Goal: Information Seeking & Learning: Understand process/instructions

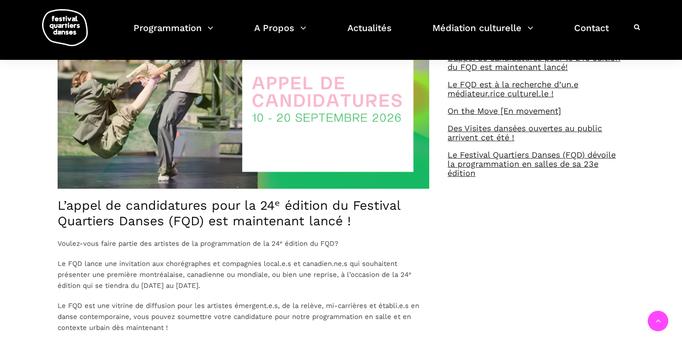
scroll to position [352, 0]
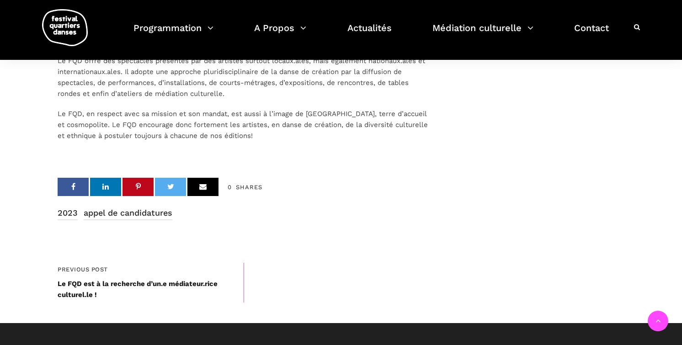
scroll to position [1384, 0]
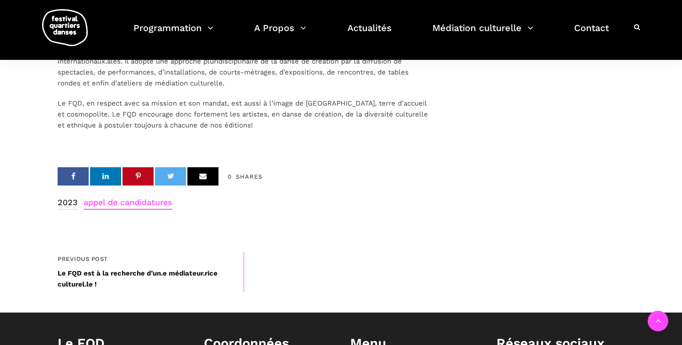
click at [137, 210] on link "appel de candidatures" at bounding box center [128, 203] width 89 height 14
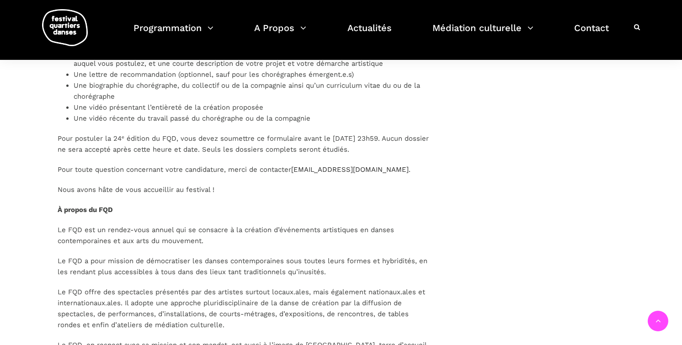
scroll to position [1125, 0]
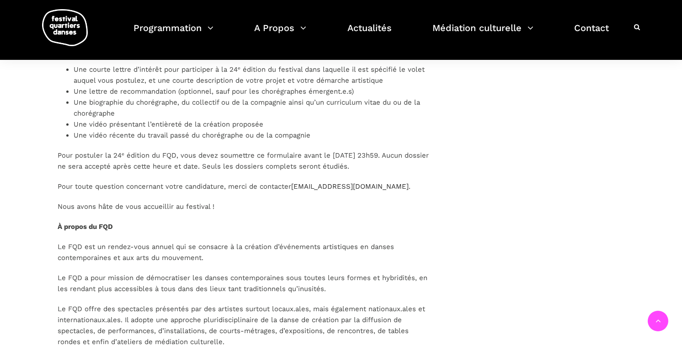
click at [285, 152] on p "Pour postuler la 24ᵉ édition du FQD, vous devez soumettre ce formulaire avant l…" at bounding box center [243, 161] width 371 height 22
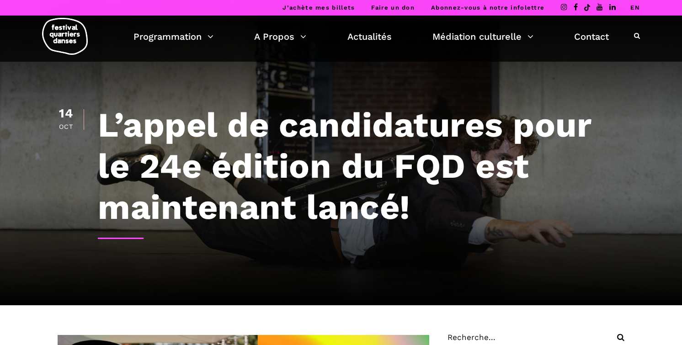
click at [634, 9] on link "EN" at bounding box center [635, 7] width 10 height 7
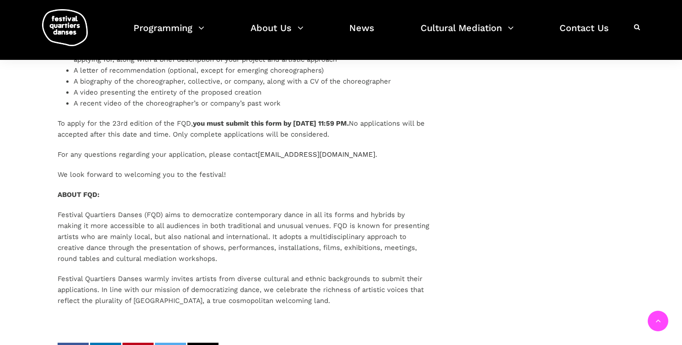
scroll to position [1145, 0]
click at [259, 120] on b "you must submit this form by [DATE] 11:59 PM." at bounding box center [271, 124] width 156 height 8
click at [277, 119] on p "To apply for the 23rd edition of the FQD, you must submit this form by [DATE] 1…" at bounding box center [243, 130] width 371 height 22
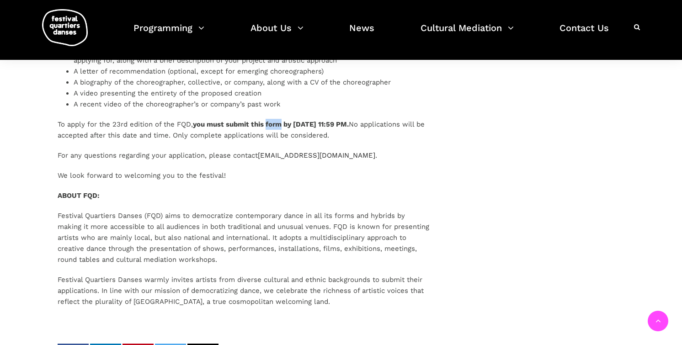
click at [277, 119] on p "To apply for the 23rd edition of the FQD, you must submit this form by [DATE] 1…" at bounding box center [243, 130] width 371 height 22
